Goal: Information Seeking & Learning: Understand process/instructions

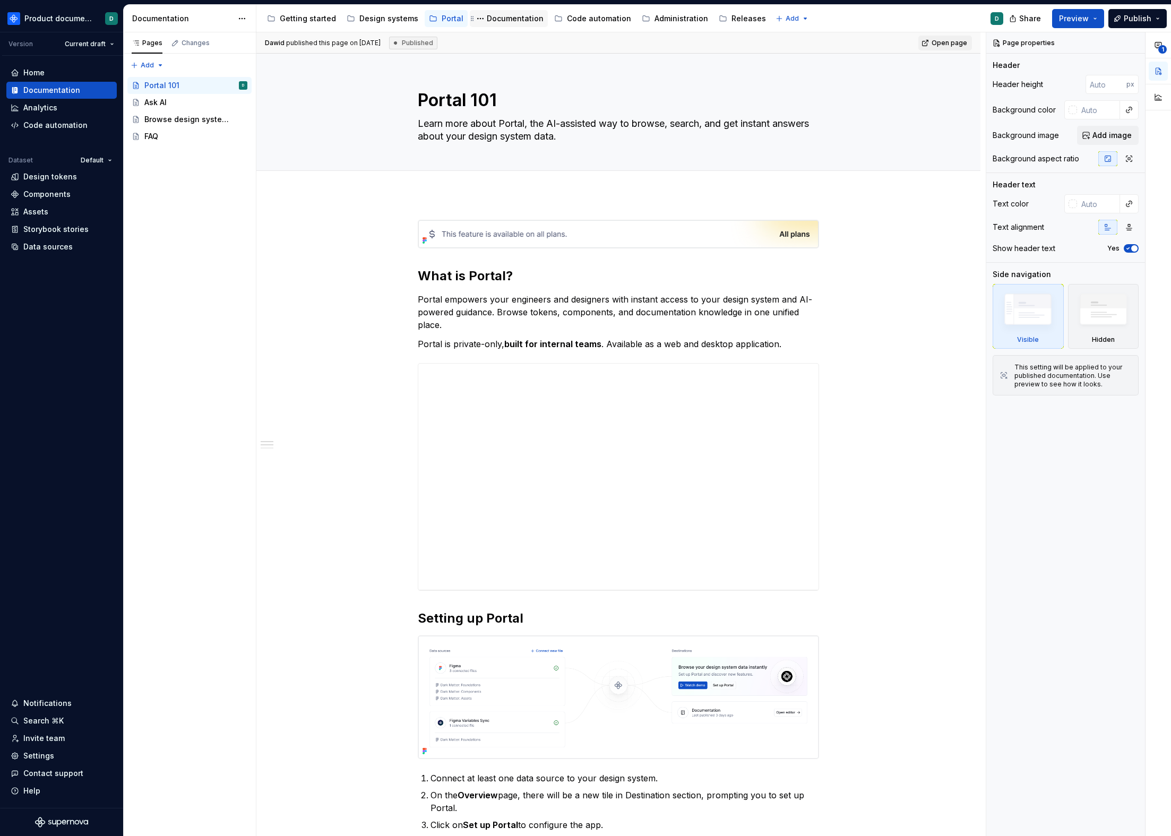
click at [501, 20] on div "Documentation" at bounding box center [515, 18] width 57 height 11
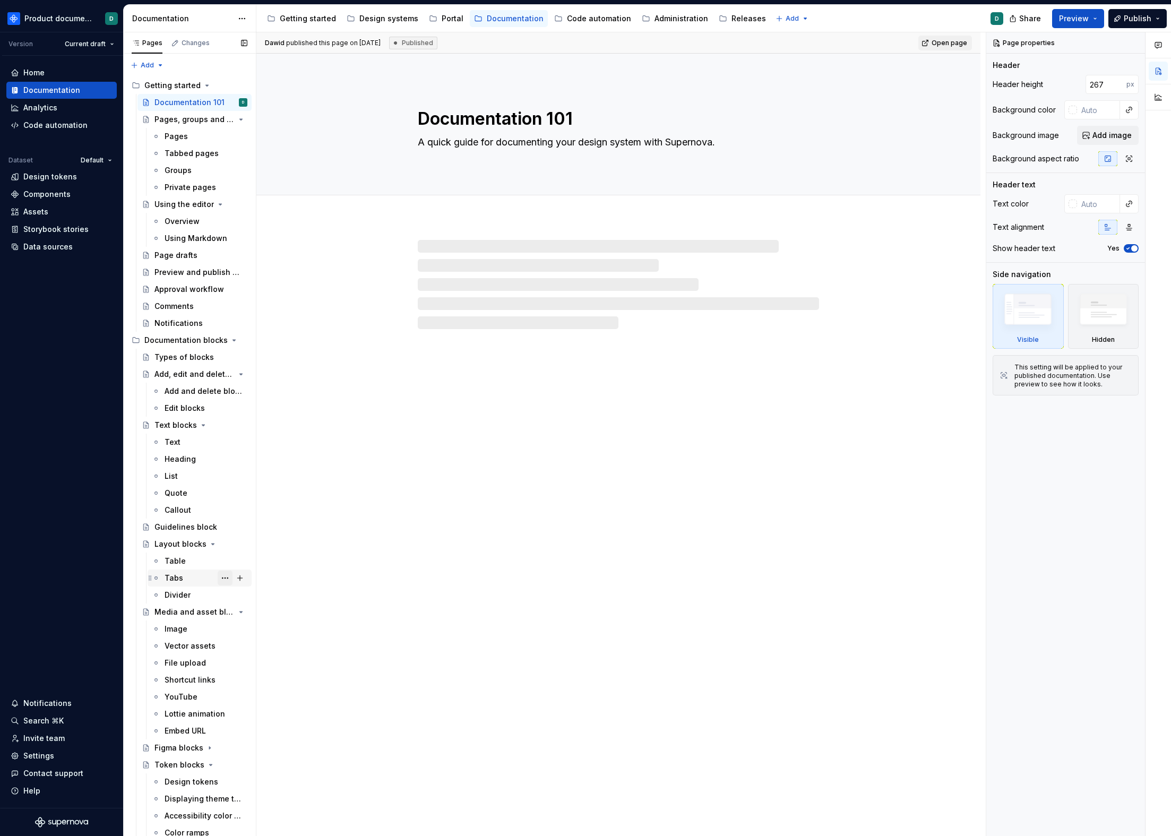
scroll to position [88, 0]
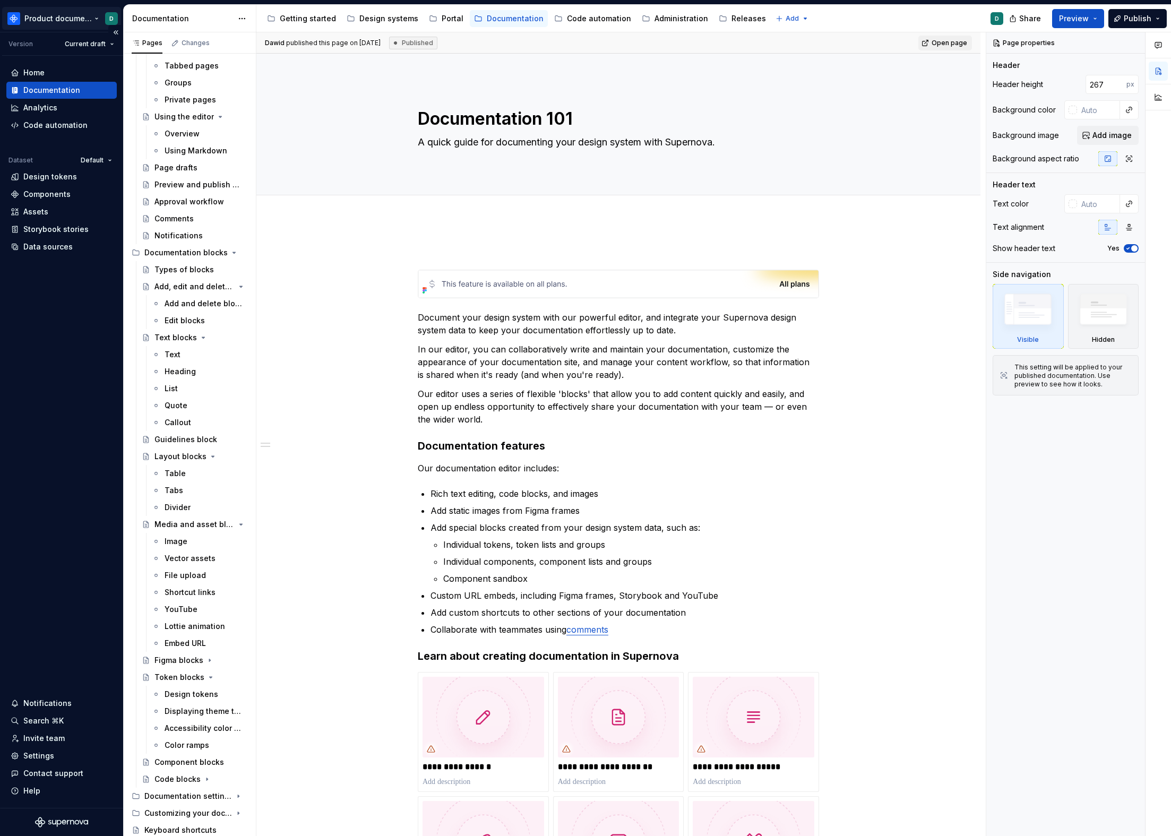
click at [65, 28] on html "Product documentation D Version Current draft Home Documentation Analytics Code…" at bounding box center [585, 418] width 1171 height 836
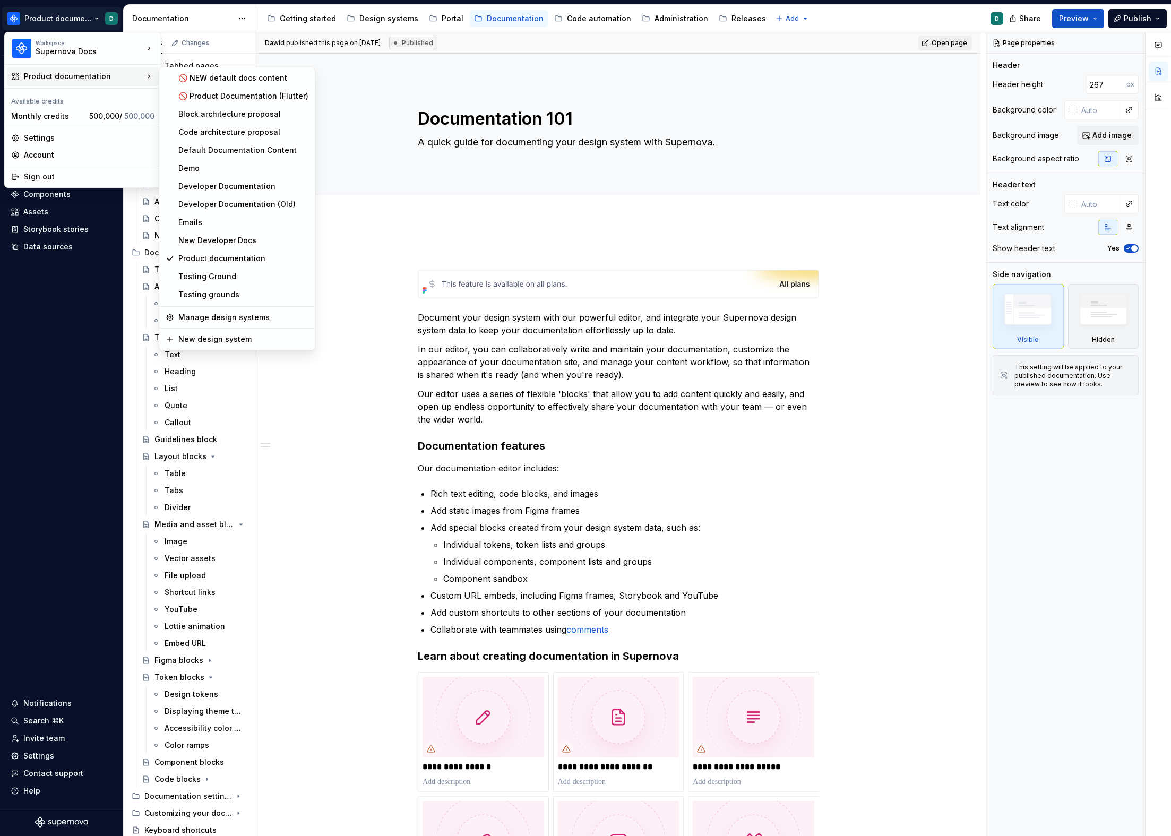
click at [210, 285] on div "🚫 NEW default docs content 🚫 Product Documentation (Flutter) Block architecture…" at bounding box center [237, 209] width 157 height 284
click at [211, 289] on div "Testing grounds" at bounding box center [243, 294] width 130 height 11
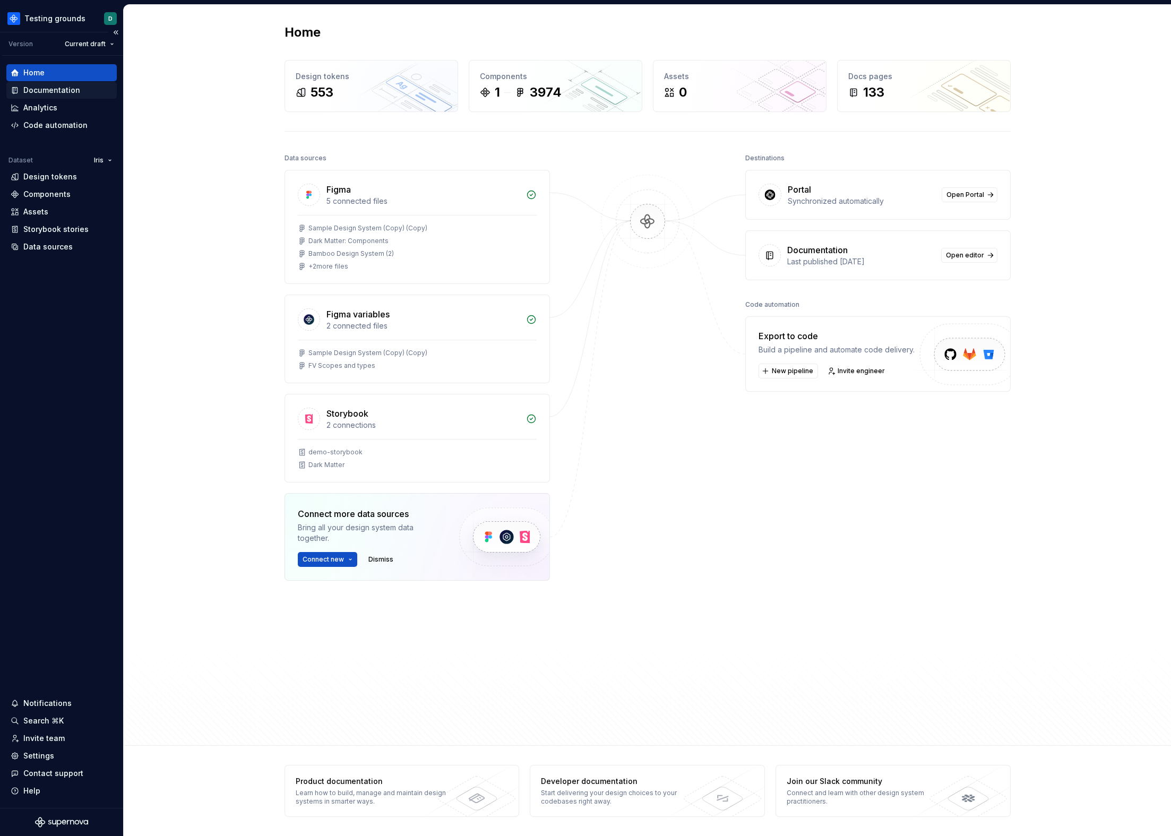
click at [83, 96] on div "Documentation" at bounding box center [61, 90] width 110 height 17
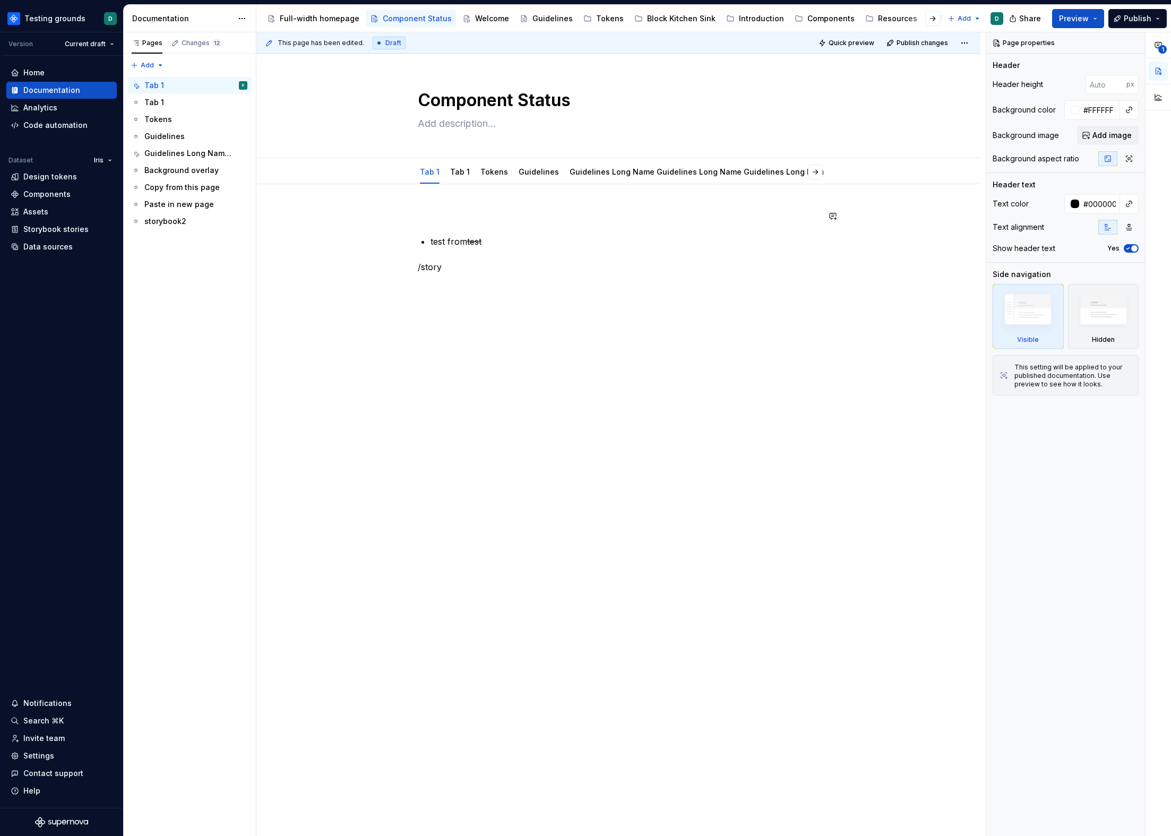
click at [473, 273] on div "test from test /story" at bounding box center [618, 248] width 401 height 76
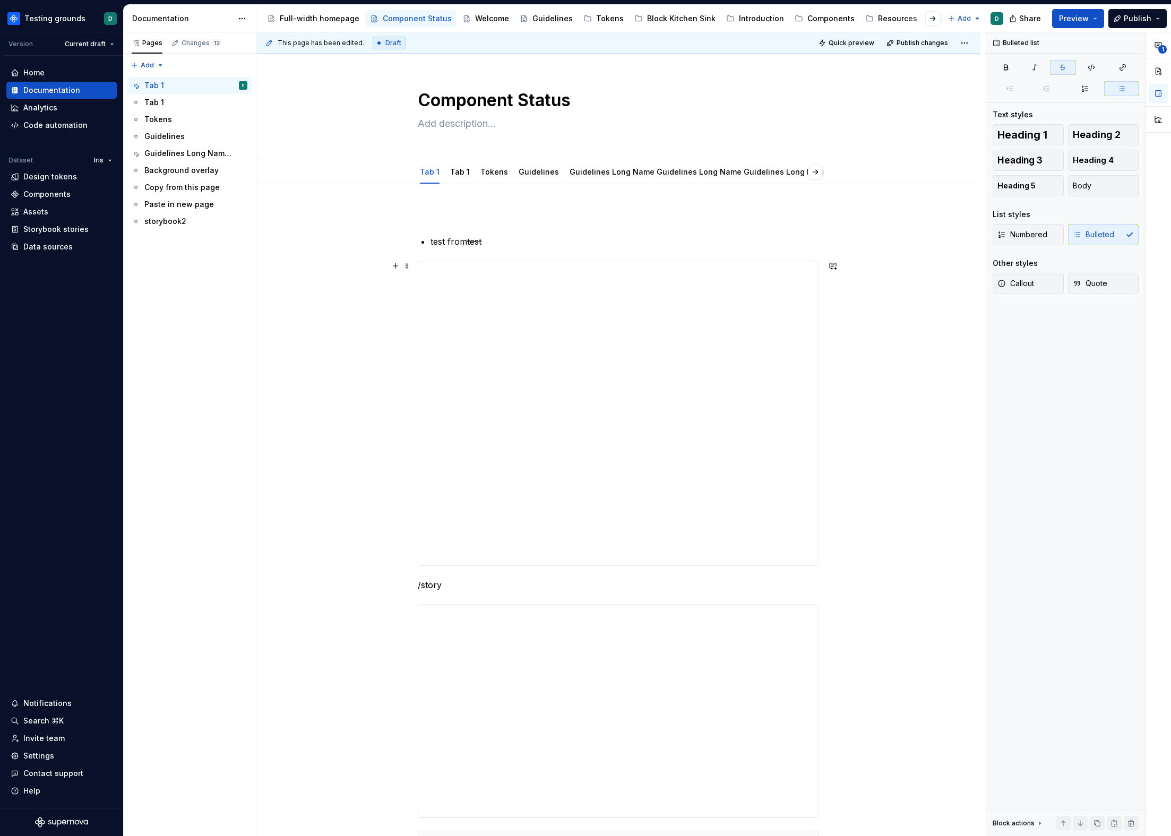
click at [501, 261] on div at bounding box center [618, 413] width 401 height 305
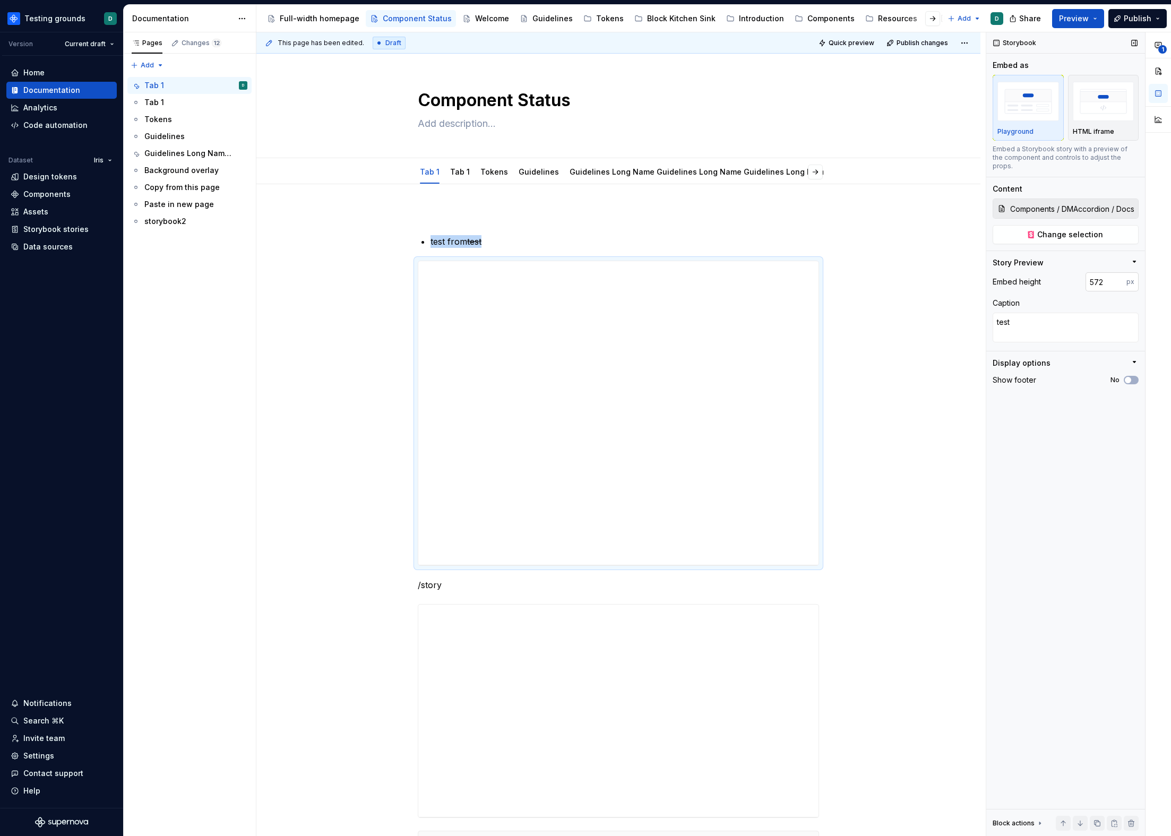
type textarea "*"
click at [1096, 274] on input "572" at bounding box center [1106, 281] width 41 height 19
type input "10000"
click at [1087, 129] on p "HTML iframe" at bounding box center [1093, 131] width 41 height 8
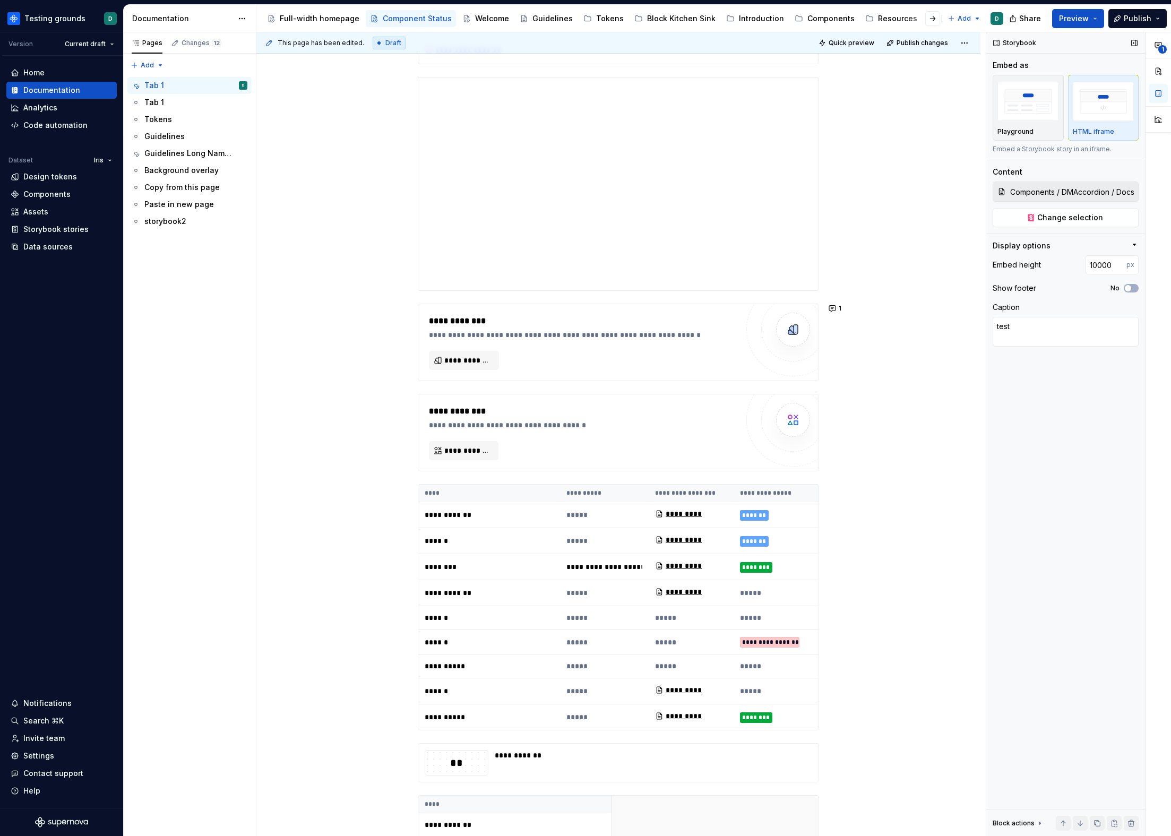
scroll to position [6401, 0]
type textarea "*"
